Goal: Transaction & Acquisition: Subscribe to service/newsletter

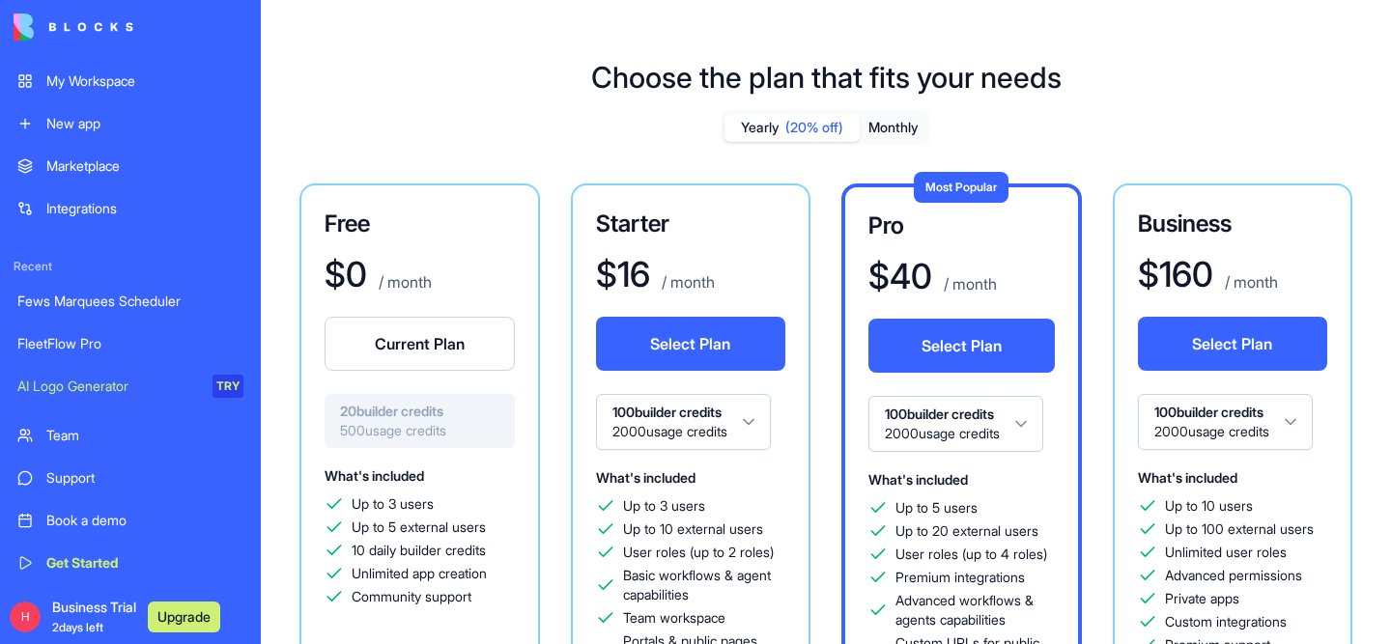
click at [100, 76] on div "My Workspace" at bounding box center [144, 81] width 197 height 19
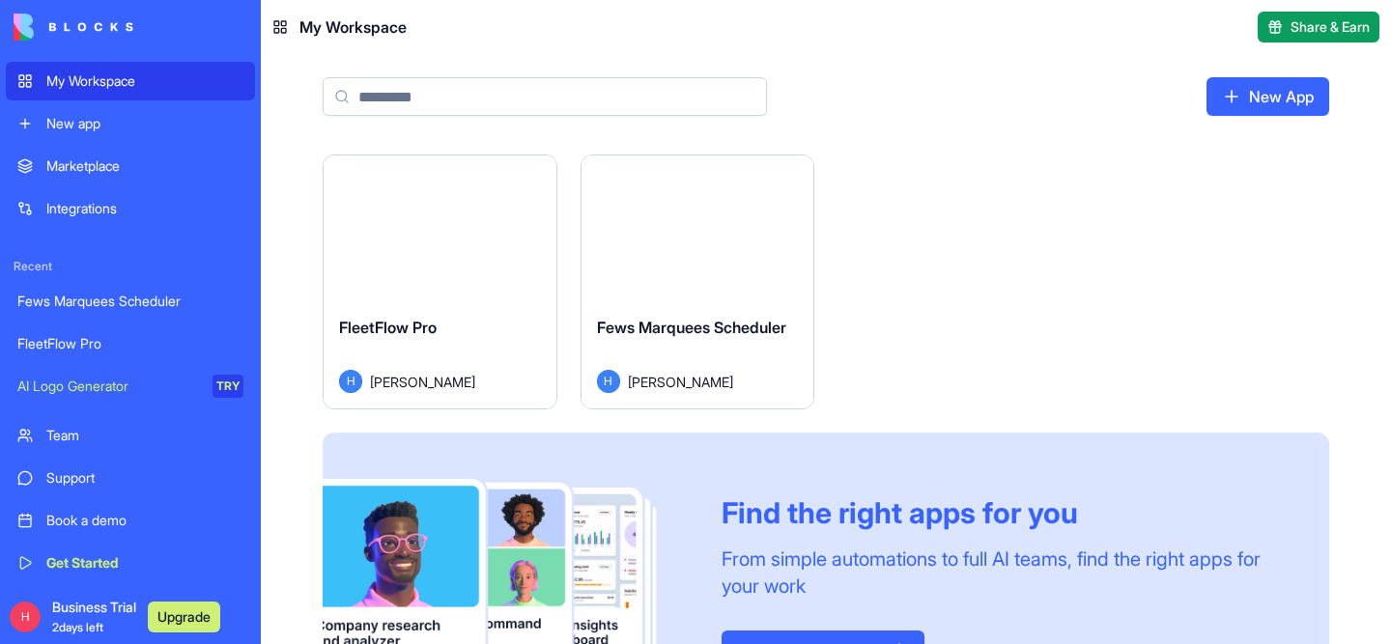
click at [429, 301] on div "FleetFlow Pro H [PERSON_NAME]" at bounding box center [440, 355] width 233 height 108
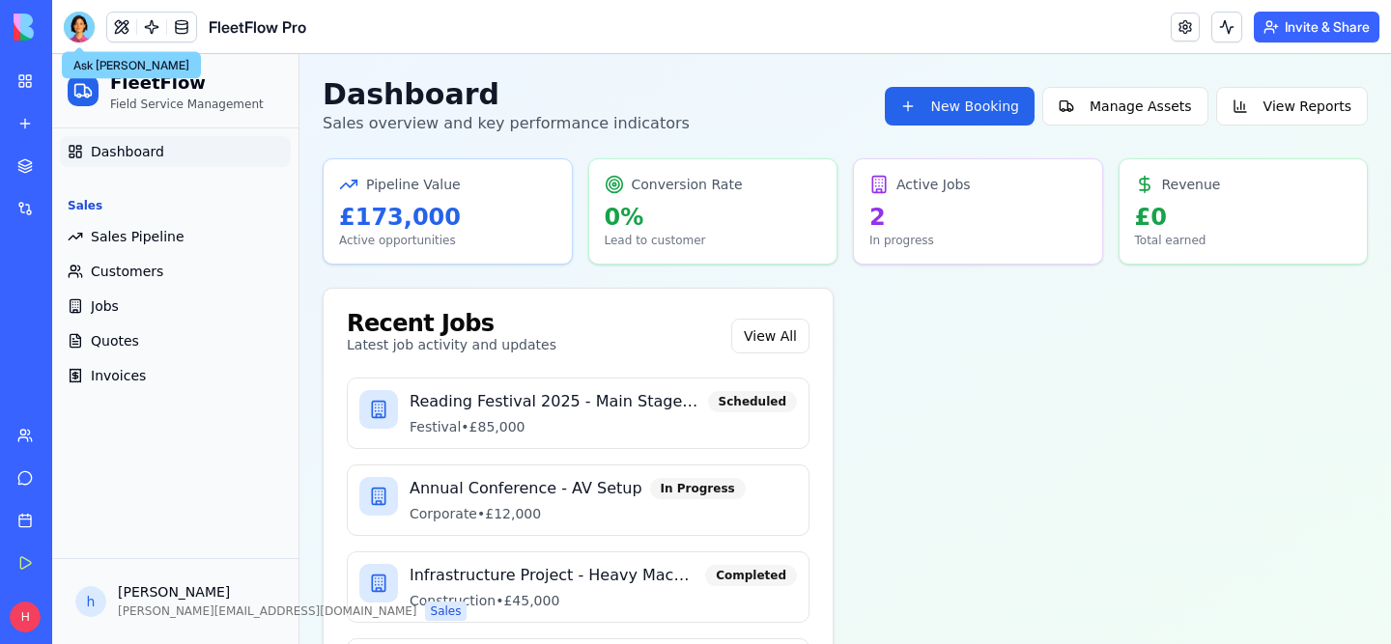
click at [75, 33] on div at bounding box center [79, 27] width 31 height 31
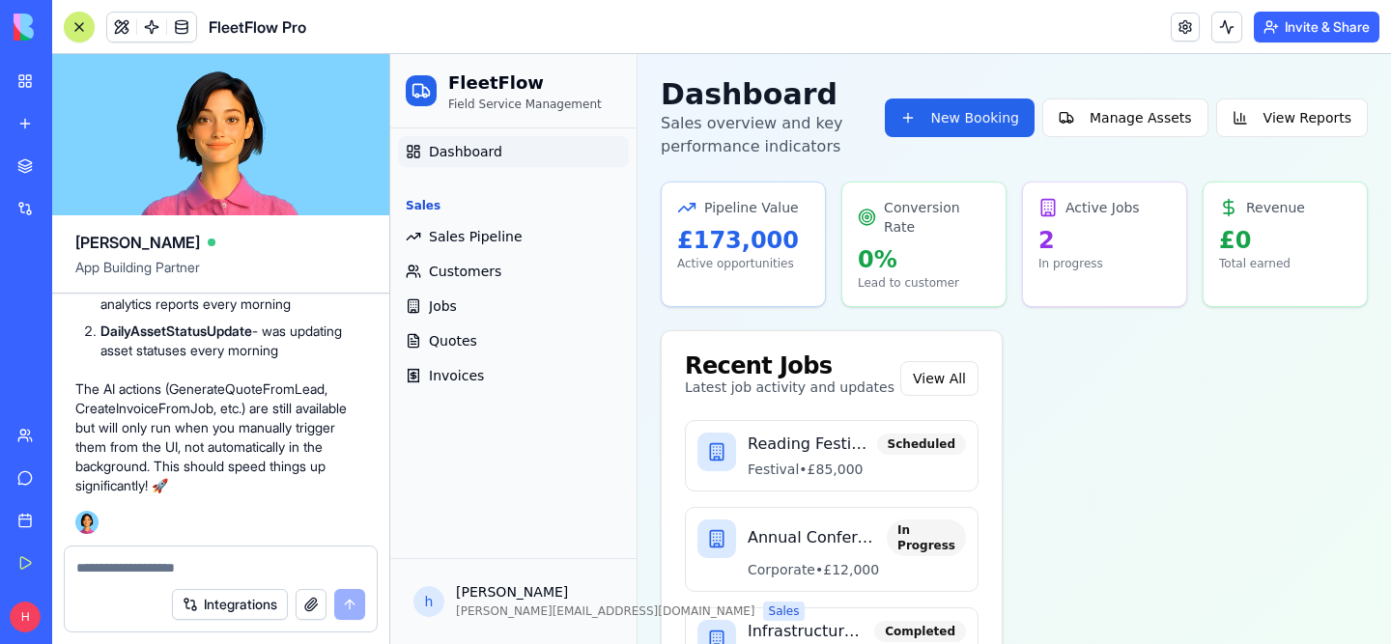
scroll to position [20142, 0]
click at [199, 555] on div at bounding box center [221, 562] width 312 height 31
click at [198, 565] on textarea at bounding box center [220, 567] width 289 height 19
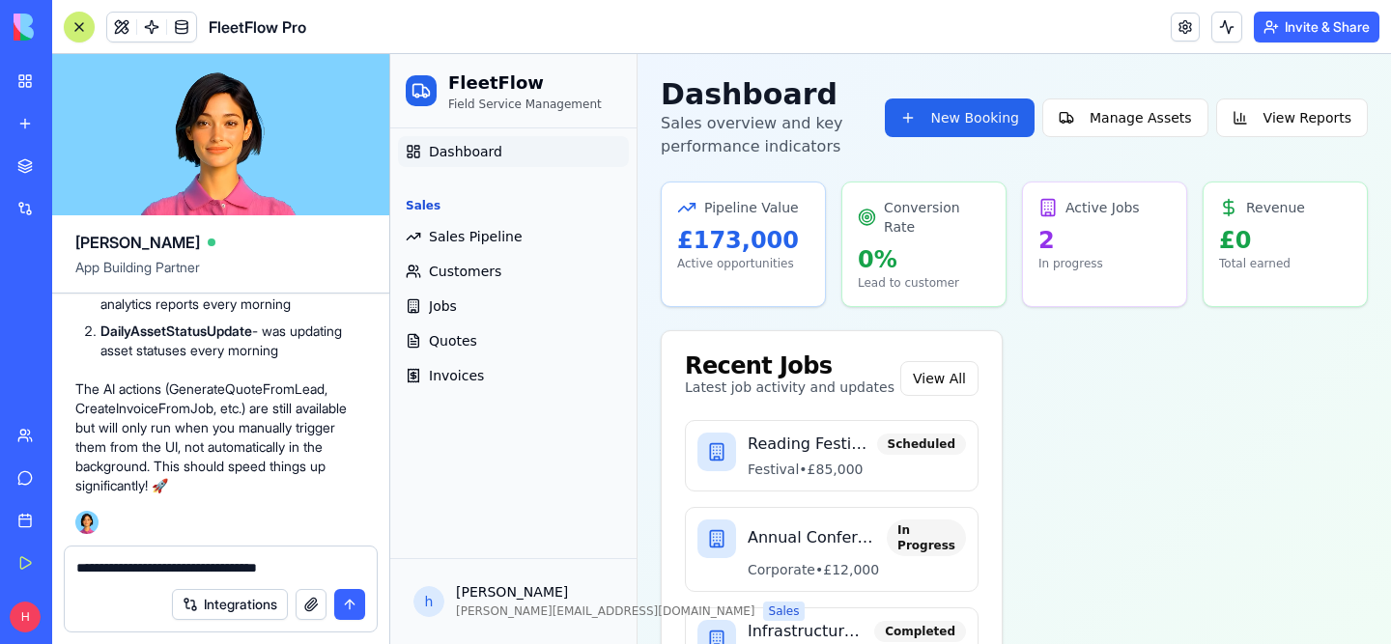
type textarea "**********"
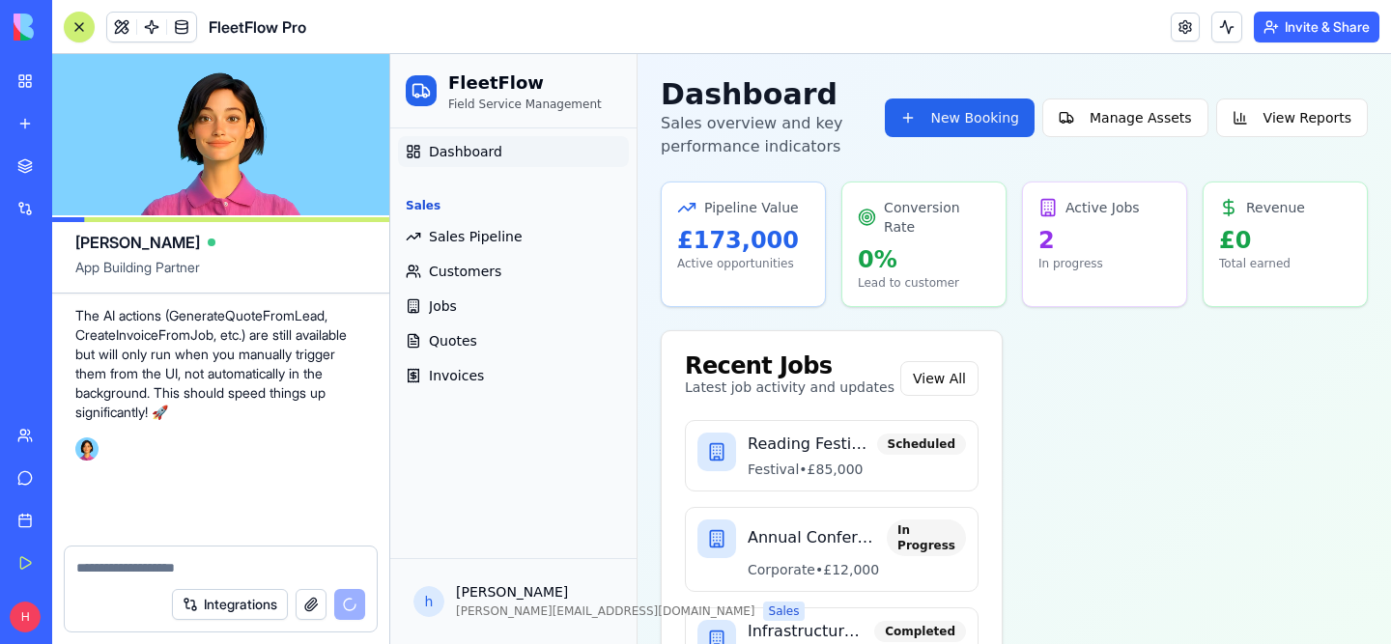
scroll to position [20216, 0]
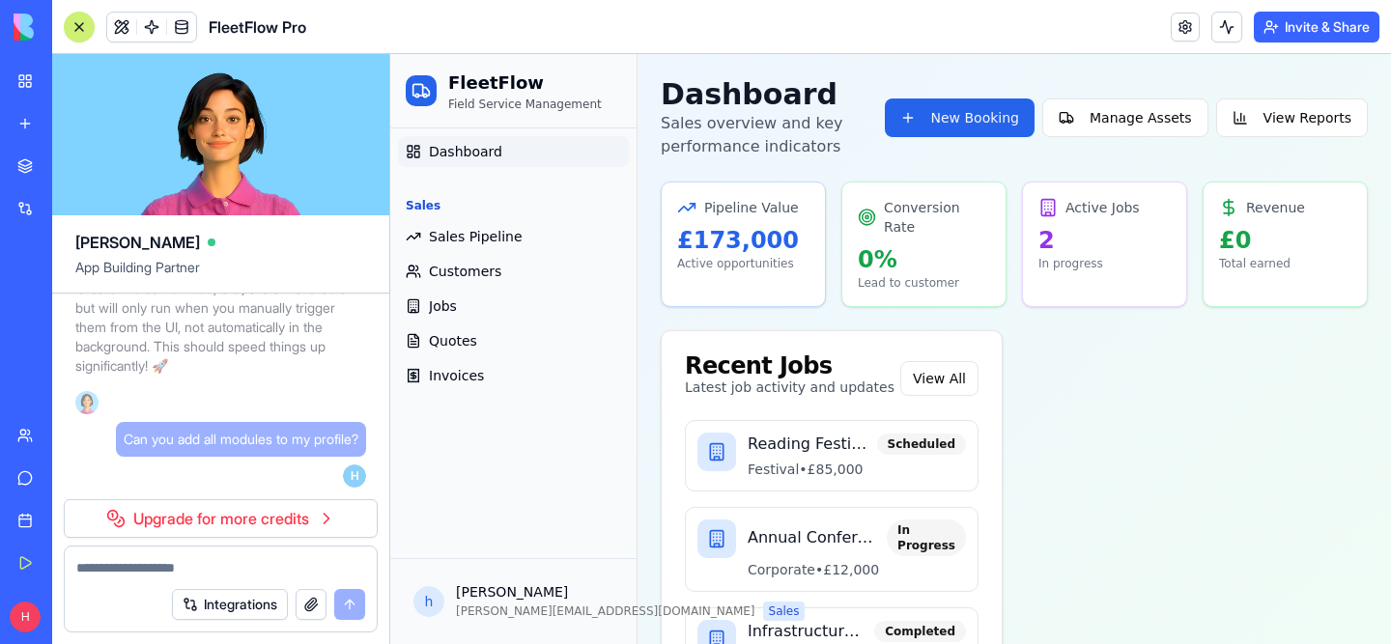
click at [174, 529] on link "Upgrade for more credits" at bounding box center [221, 519] width 314 height 39
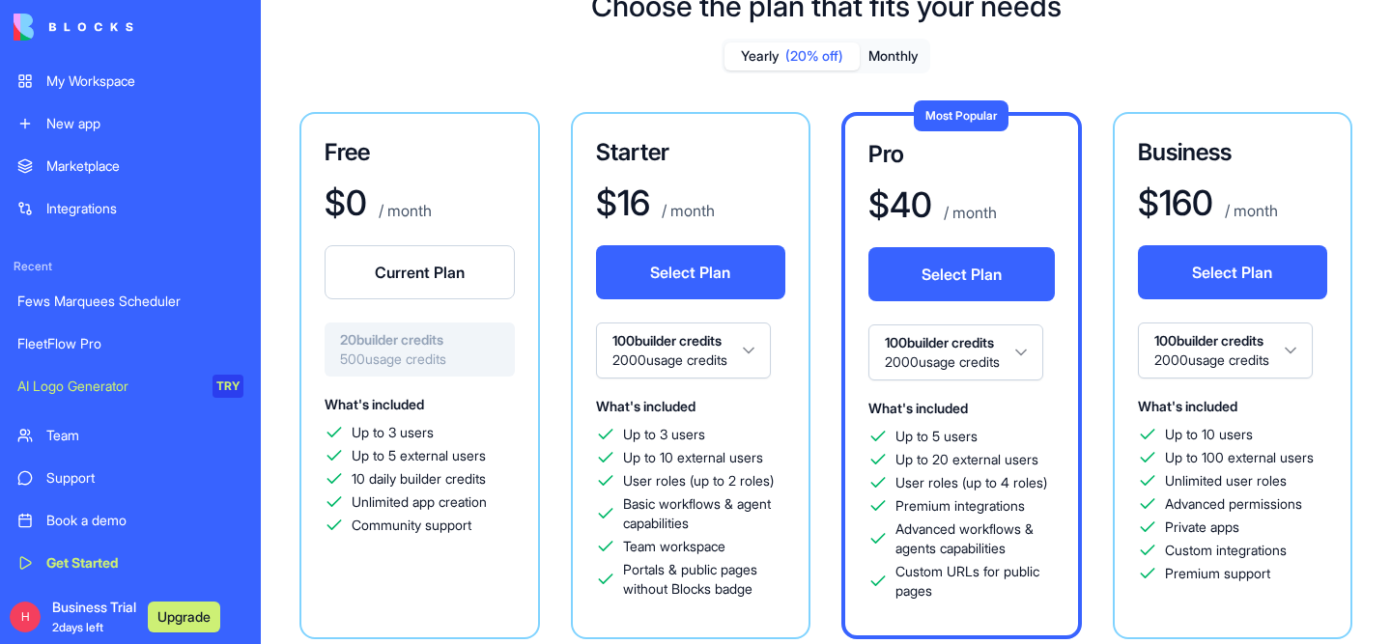
scroll to position [75, 0]
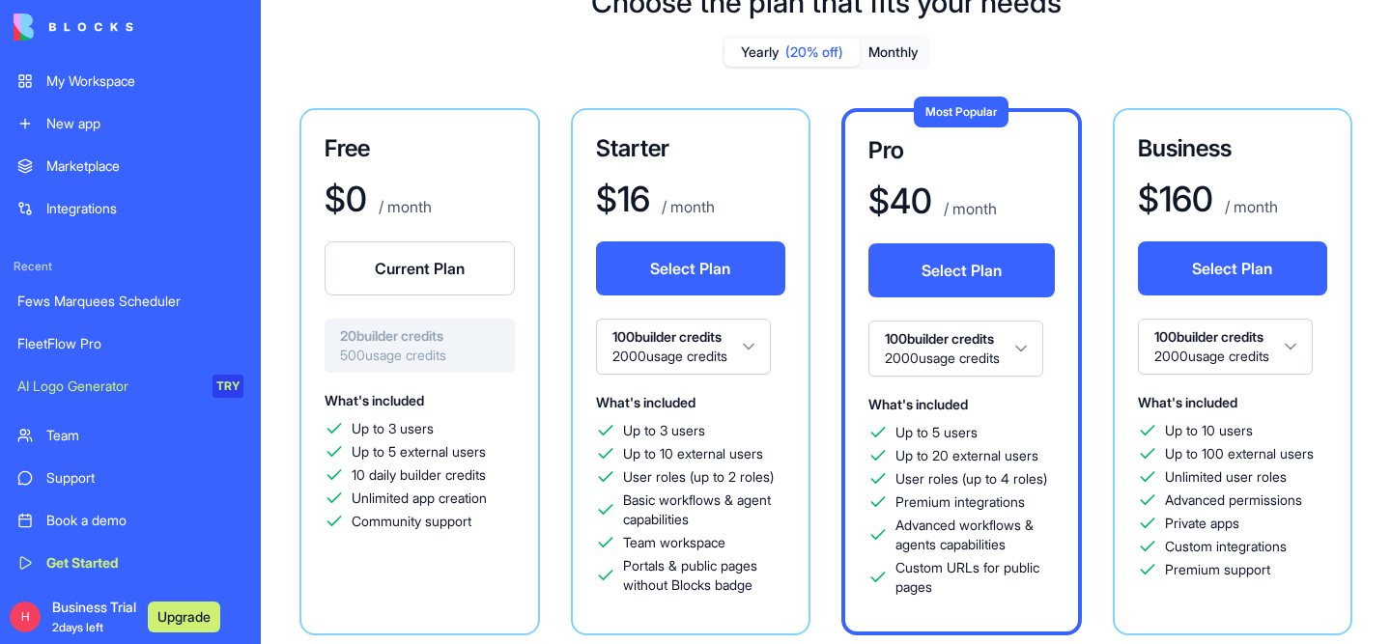
click at [378, 348] on span "500 usage credits" at bounding box center [419, 355] width 159 height 19
click at [371, 324] on div "20 builder credits 500 usage credits" at bounding box center [420, 346] width 190 height 54
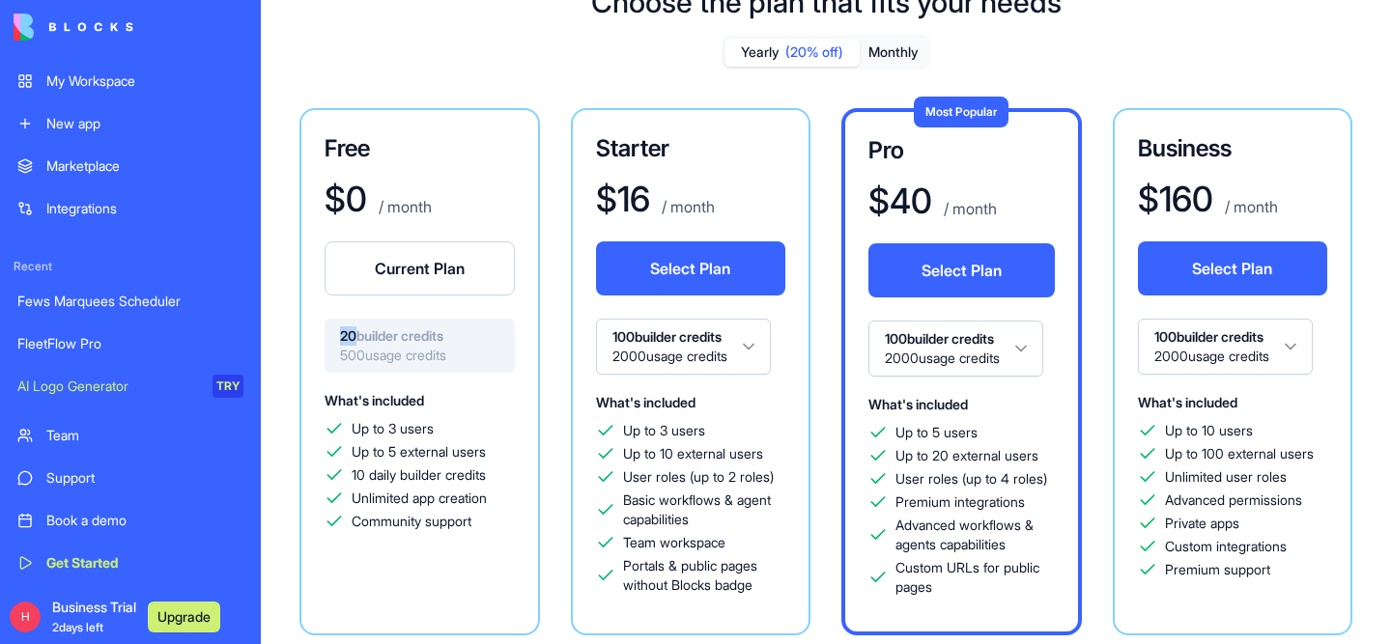
click at [371, 324] on div "20 builder credits 500 usage credits" at bounding box center [420, 346] width 190 height 54
click at [457, 137] on h3 "Free" at bounding box center [420, 148] width 190 height 31
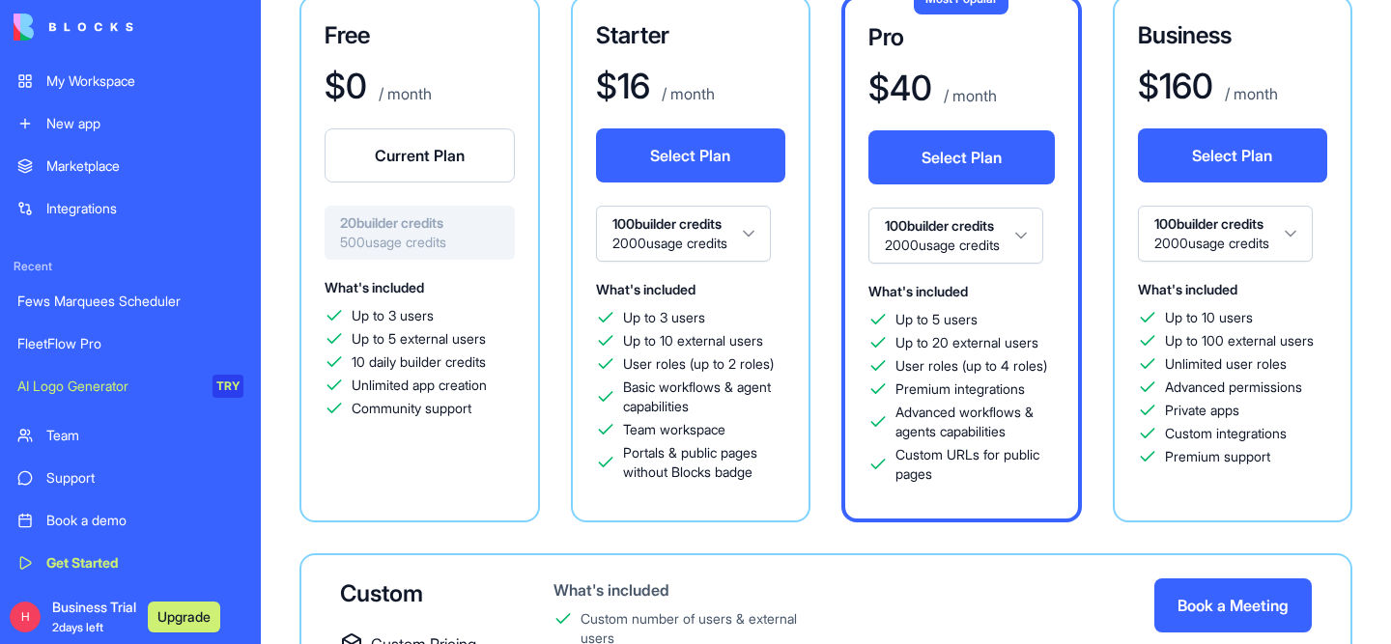
scroll to position [141, 0]
